Goal: Book appointment/travel/reservation

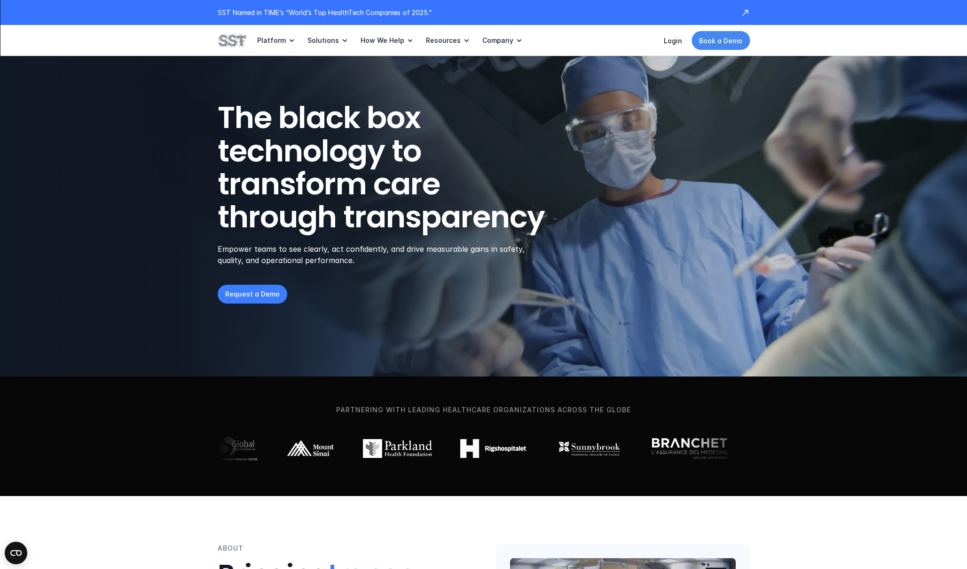
click at [720, 44] on p "Book a Demo" at bounding box center [720, 41] width 43 height 10
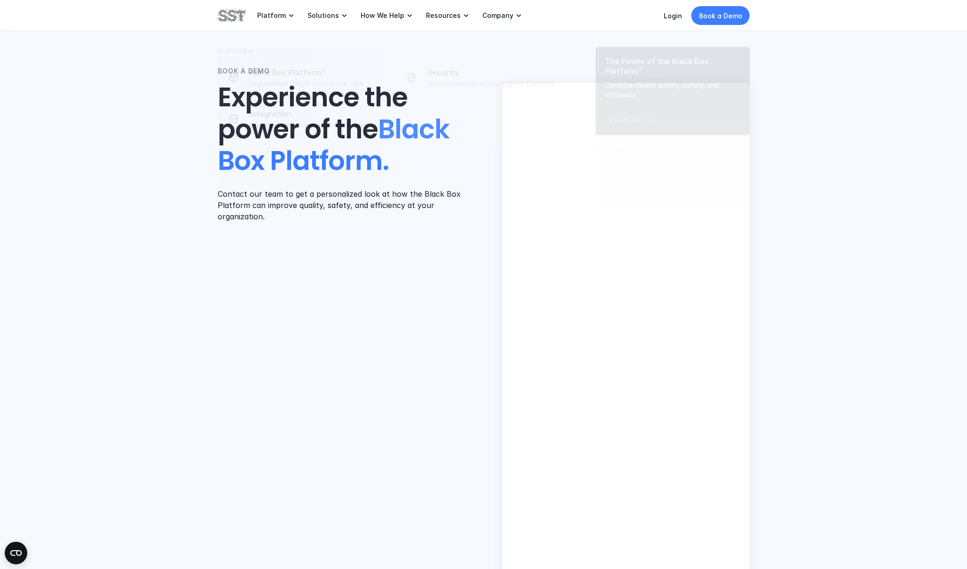
click at [221, 14] on img at bounding box center [232, 16] width 28 height 16
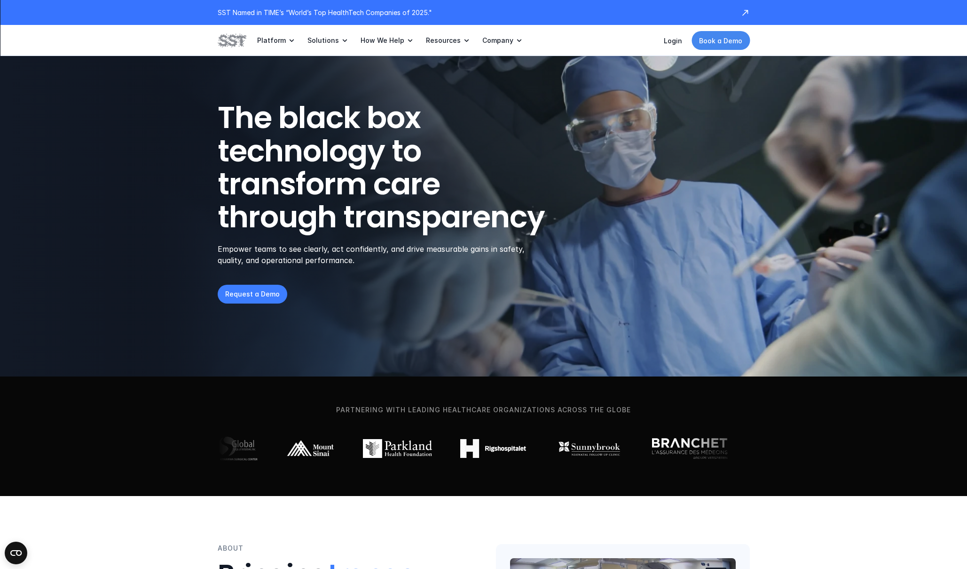
click at [730, 41] on p "Book a Demo" at bounding box center [720, 41] width 43 height 10
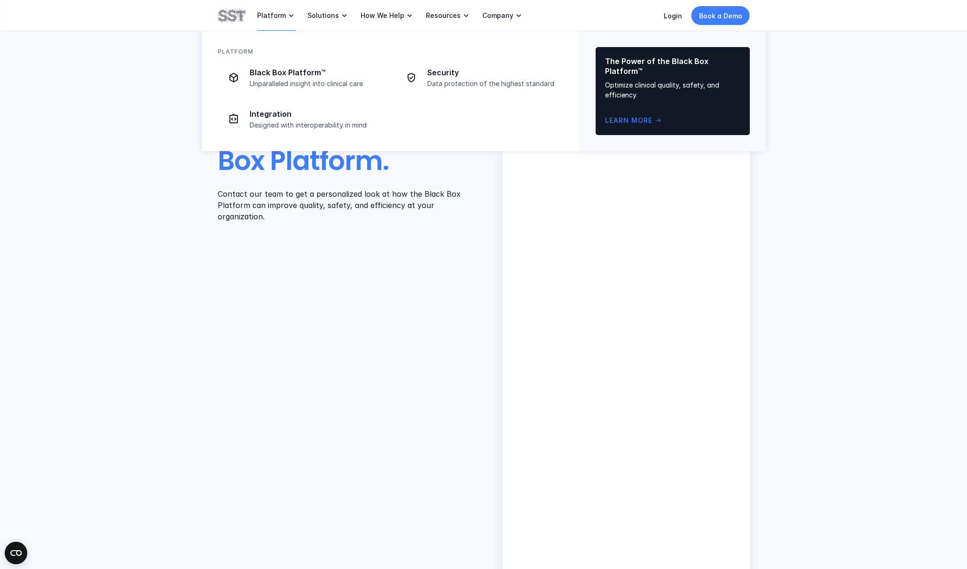
click at [267, 16] on p "Platform" at bounding box center [271, 15] width 29 height 8
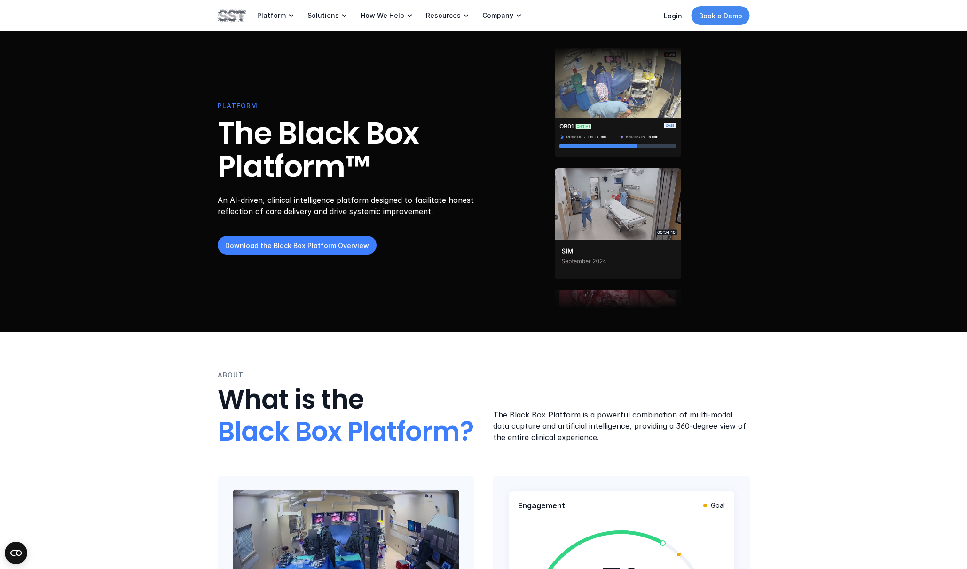
click at [740, 20] on p "Book a Demo" at bounding box center [720, 16] width 43 height 10
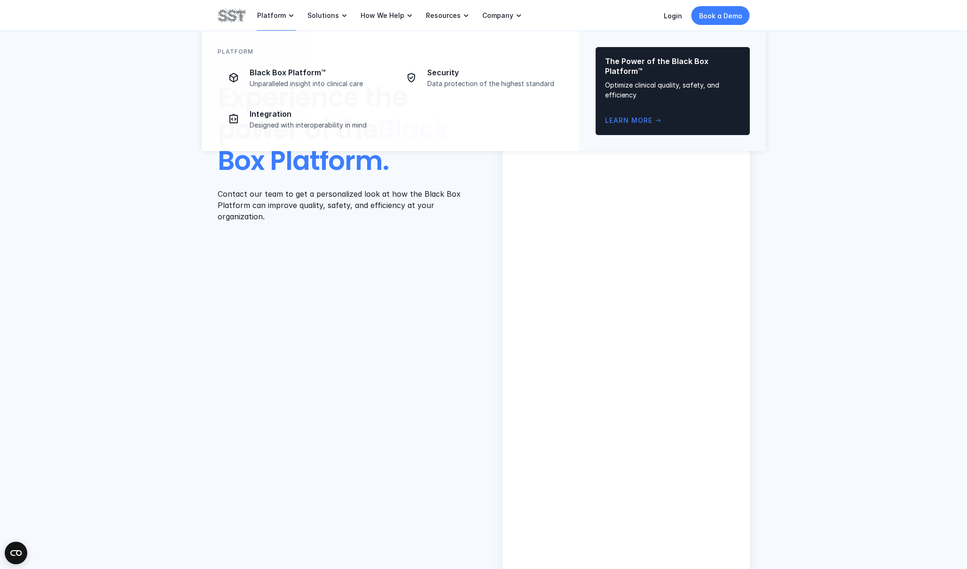
click at [268, 15] on p "Platform" at bounding box center [271, 15] width 29 height 8
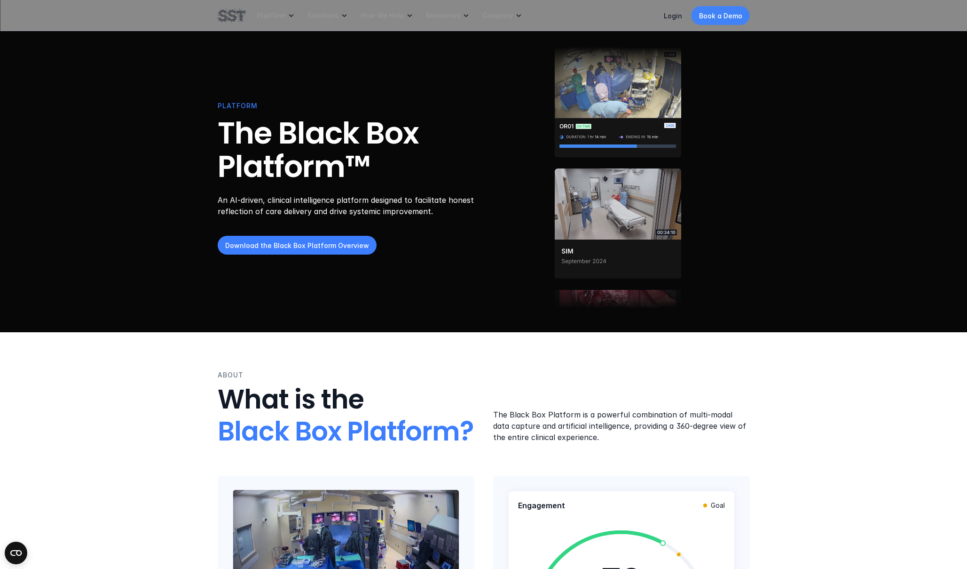
click at [720, 19] on p "Book a Demo" at bounding box center [720, 16] width 43 height 10
